Goal: Complete application form: Complete application form

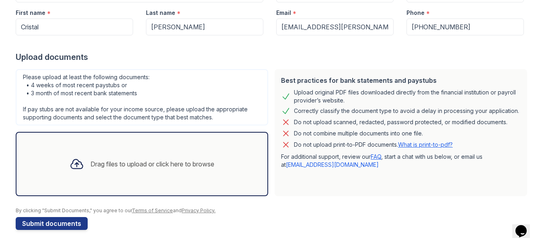
click at [106, 167] on div "Drag files to upload or click here to browse" at bounding box center [152, 164] width 124 height 10
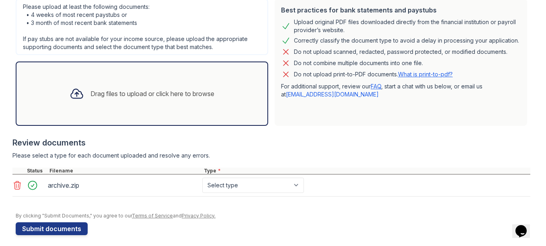
scroll to position [188, 0]
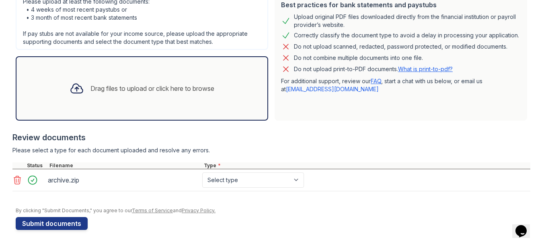
click at [14, 181] on icon at bounding box center [17, 180] width 7 height 8
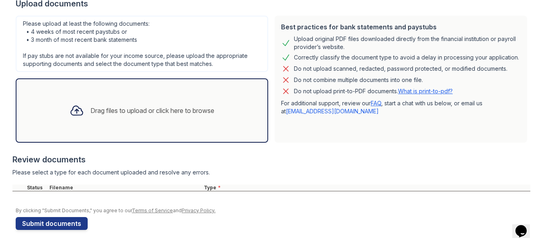
scroll to position [166, 0]
click at [74, 5] on div "Upload documents" at bounding box center [273, 3] width 514 height 11
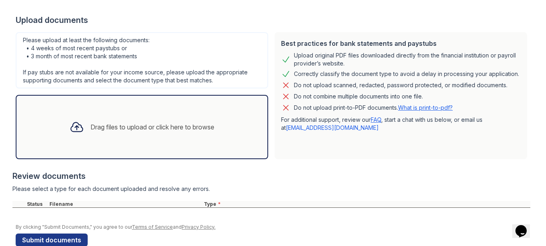
scroll to position [150, 0]
click at [115, 129] on div "Drag files to upload or click here to browse" at bounding box center [152, 127] width 124 height 10
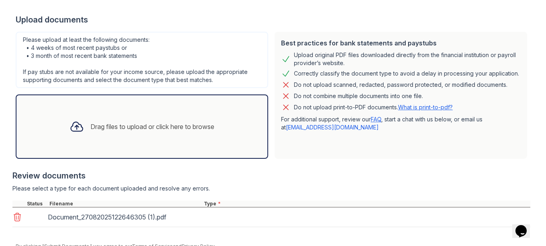
scroll to position [186, 0]
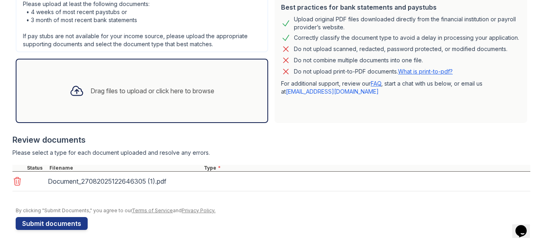
click at [96, 111] on div "Drag files to upload or click here to browse" at bounding box center [142, 91] width 252 height 64
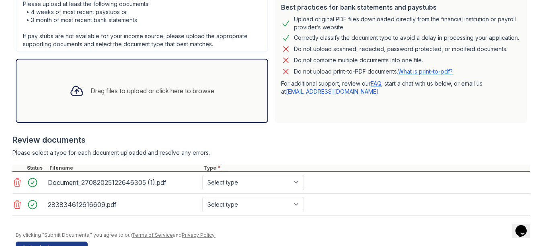
click at [124, 95] on div "Drag files to upload or click here to browse" at bounding box center [152, 91] width 124 height 10
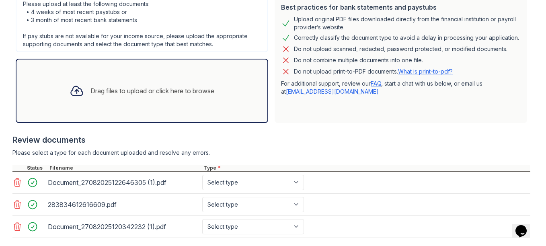
click at [123, 96] on div "Drag files to upload or click here to browse" at bounding box center [142, 90] width 158 height 27
click at [127, 99] on div "Drag files to upload or click here to browse" at bounding box center [142, 90] width 158 height 27
click at [107, 99] on div "Drag files to upload or click here to browse" at bounding box center [142, 90] width 158 height 27
click at [115, 95] on div "Drag files to upload or click here to browse" at bounding box center [152, 91] width 124 height 10
click at [98, 74] on div "Drag files to upload or click here to browse" at bounding box center [142, 91] width 252 height 64
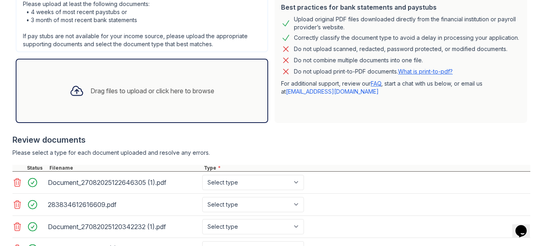
click at [103, 95] on div "Drag files to upload or click here to browse" at bounding box center [152, 91] width 124 height 10
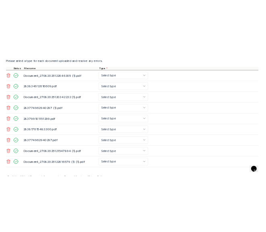
scroll to position [329, 0]
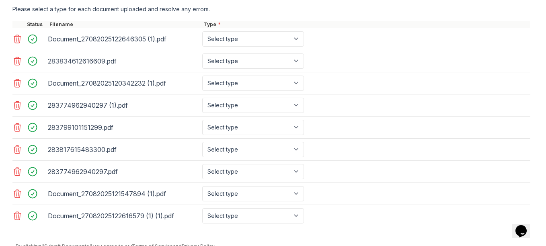
click at [16, 83] on icon at bounding box center [17, 83] width 10 height 10
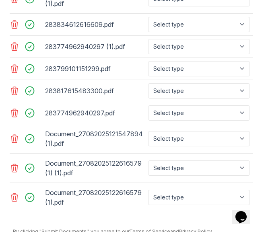
scroll to position [686, 0]
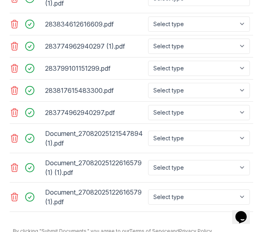
click at [11, 163] on icon at bounding box center [15, 168] width 10 height 10
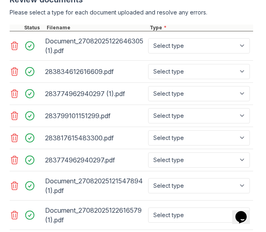
scroll to position [638, 0]
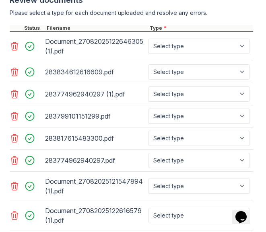
click at [12, 182] on icon at bounding box center [14, 186] width 7 height 8
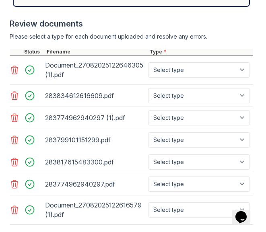
scroll to position [614, 0]
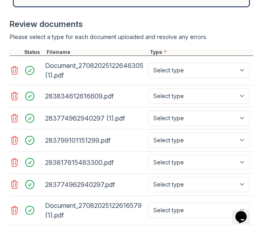
click at [11, 114] on icon at bounding box center [14, 118] width 7 height 8
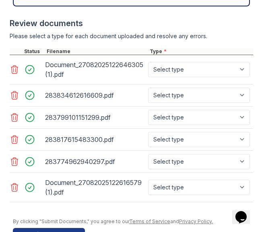
scroll to position [625, 0]
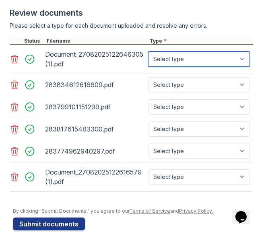
click at [239, 51] on select "Select type Paystub Bank Statement Offer Letter Tax Documents Benefit Award Let…" at bounding box center [199, 58] width 102 height 15
select select "bank_statement"
click at [148, 51] on select "Select type Paystub Bank Statement Offer Letter Tax Documents Benefit Award Let…" at bounding box center [199, 58] width 102 height 15
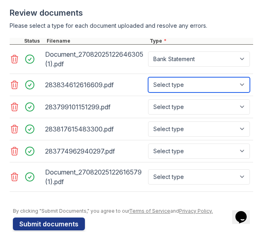
click at [186, 77] on select "Select type Paystub Bank Statement Offer Letter Tax Documents Benefit Award Let…" at bounding box center [199, 84] width 102 height 15
select select "bank_statement"
click at [148, 77] on select "Select type Paystub Bank Statement Offer Letter Tax Documents Benefit Award Let…" at bounding box center [199, 84] width 102 height 15
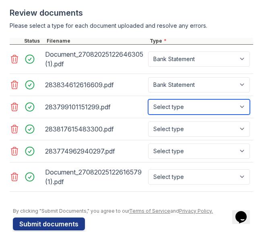
click at [185, 99] on select "Select type Paystub Bank Statement Offer Letter Tax Documents Benefit Award Let…" at bounding box center [199, 106] width 102 height 15
select select "bank_statement"
click at [148, 99] on select "Select type Paystub Bank Statement Offer Letter Tax Documents Benefit Award Let…" at bounding box center [199, 106] width 102 height 15
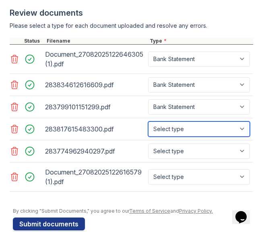
click at [197, 121] on select "Select type Paystub Bank Statement Offer Letter Tax Documents Benefit Award Let…" at bounding box center [199, 128] width 102 height 15
select select "bank_statement"
click at [148, 121] on select "Select type Paystub Bank Statement Offer Letter Tax Documents Benefit Award Let…" at bounding box center [199, 128] width 102 height 15
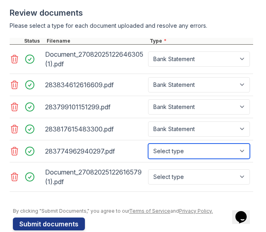
click at [188, 143] on select "Select type Paystub Bank Statement Offer Letter Tax Documents Benefit Award Let…" at bounding box center [199, 150] width 102 height 15
select select "bank_statement"
click at [148, 143] on select "Select type Paystub Bank Statement Offer Letter Tax Documents Benefit Award Let…" at bounding box center [199, 150] width 102 height 15
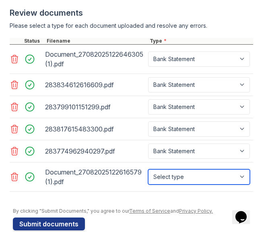
click at [182, 169] on select "Select type Paystub Bank Statement Offer Letter Tax Documents Benefit Award Let…" at bounding box center [199, 176] width 102 height 15
select select "bank_statement"
click at [148, 169] on select "Select type Paystub Bank Statement Offer Letter Tax Documents Benefit Award Let…" at bounding box center [199, 176] width 102 height 15
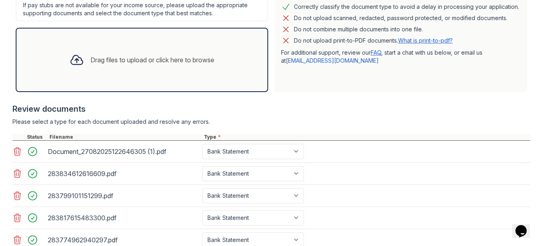
scroll to position [212, 0]
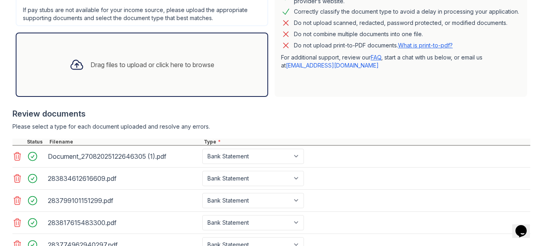
click at [103, 64] on div "Drag files to upload or click here to browse" at bounding box center [152, 65] width 124 height 10
click at [117, 58] on div "Drag files to upload or click here to browse" at bounding box center [142, 64] width 158 height 27
click at [105, 58] on div "Drag files to upload or click here to browse" at bounding box center [142, 64] width 158 height 27
click at [105, 56] on div "Drag files to upload or click here to browse" at bounding box center [142, 64] width 158 height 27
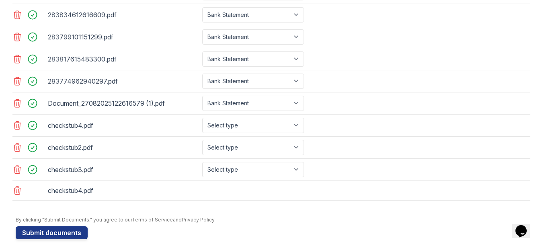
scroll to position [385, 0]
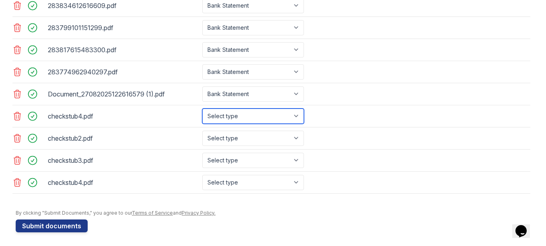
click at [280, 115] on select "Select type Paystub Bank Statement Offer Letter Tax Documents Benefit Award Let…" at bounding box center [253, 116] width 102 height 15
select select "paystub"
click at [202, 109] on select "Select type Paystub Bank Statement Offer Letter Tax Documents Benefit Award Let…" at bounding box center [253, 116] width 102 height 15
click at [262, 129] on div "checkstub2.pdf Select type Paystub Bank Statement Offer Letter Tax Documents Be…" at bounding box center [271, 138] width 518 height 22
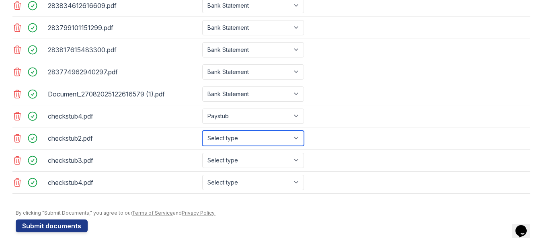
click at [262, 136] on select "Select type Paystub Bank Statement Offer Letter Tax Documents Benefit Award Let…" at bounding box center [253, 138] width 102 height 15
select select "paystub"
click at [202, 131] on select "Select type Paystub Bank Statement Offer Letter Tax Documents Benefit Award Let…" at bounding box center [253, 138] width 102 height 15
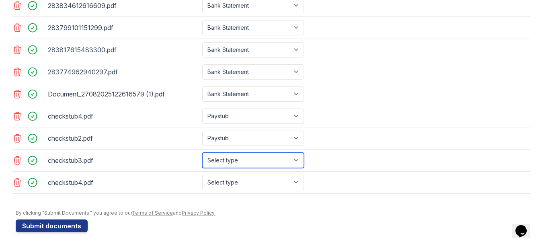
click at [262, 161] on select "Select type Paystub Bank Statement Offer Letter Tax Documents Benefit Award Let…" at bounding box center [253, 160] width 102 height 15
select select "paystub"
click at [202, 153] on select "Select type Paystub Bank Statement Offer Letter Tax Documents Benefit Award Let…" at bounding box center [253, 160] width 102 height 15
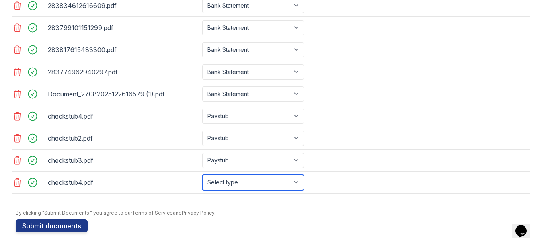
click at [252, 182] on select "Select type Paystub Bank Statement Offer Letter Tax Documents Benefit Award Let…" at bounding box center [253, 182] width 102 height 15
select select "paystub"
click at [202, 175] on select "Select type Paystub Bank Statement Offer Letter Tax Documents Benefit Award Let…" at bounding box center [253, 182] width 102 height 15
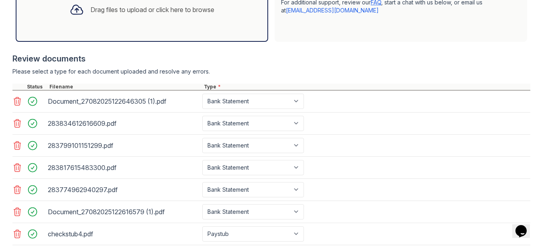
scroll to position [264, 0]
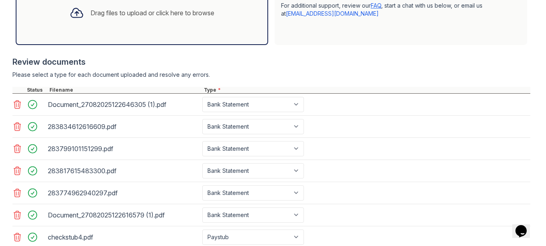
click at [182, 22] on div "Drag files to upload or click here to browse" at bounding box center [142, 12] width 158 height 27
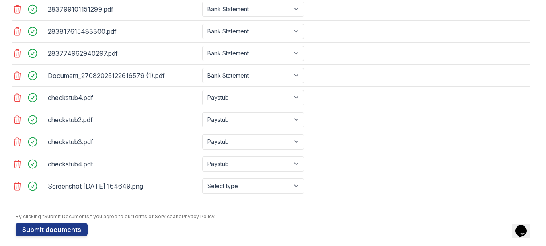
scroll to position [409, 0]
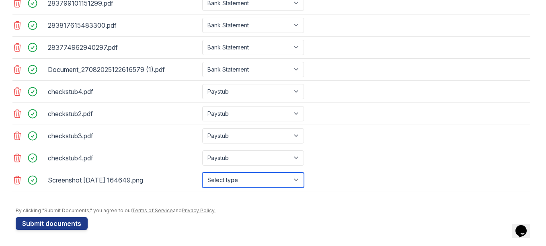
click at [286, 176] on select "Select type Paystub Bank Statement Offer Letter Tax Documents Benefit Award Let…" at bounding box center [253, 179] width 102 height 15
select select "other"
click at [202, 172] on select "Select type Paystub Bank Statement Offer Letter Tax Documents Benefit Award Let…" at bounding box center [253, 179] width 102 height 15
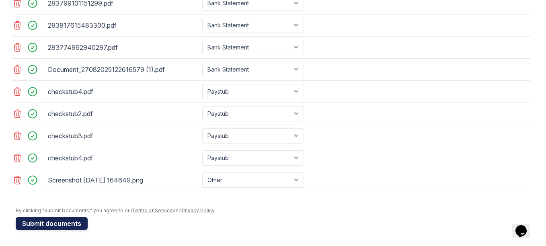
click at [55, 223] on button "Submit documents" at bounding box center [52, 223] width 72 height 13
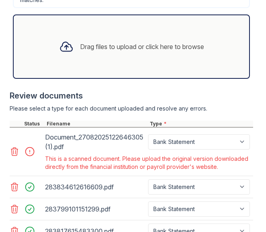
scroll to position [629, 0]
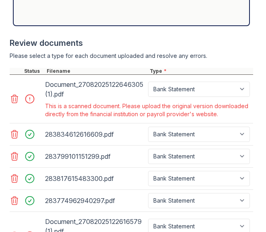
click at [12, 94] on icon at bounding box center [15, 99] width 10 height 10
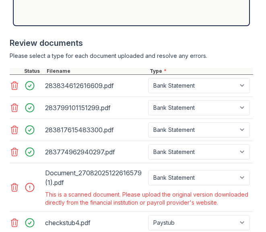
click at [12, 182] on icon at bounding box center [15, 187] width 10 height 10
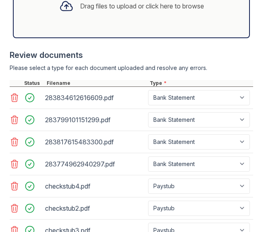
scroll to position [617, 0]
